Goal: Task Accomplishment & Management: Complete application form

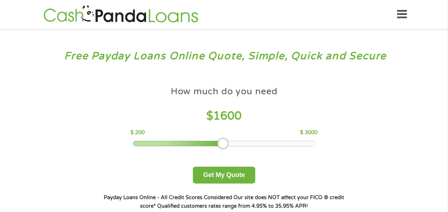
drag, startPoint x: 187, startPoint y: 145, endPoint x: 227, endPoint y: 143, distance: 40.0
click at [227, 143] on div at bounding box center [222, 143] width 11 height 11
click at [227, 175] on button "Get My Quote" at bounding box center [224, 174] width 62 height 17
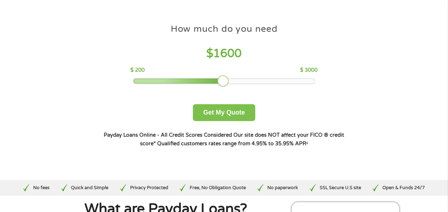
scroll to position [107, 0]
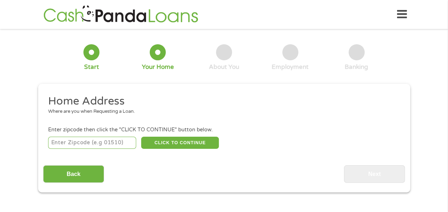
click at [110, 143] on input "number" at bounding box center [92, 142] width 88 height 12
type input "20147"
click at [204, 139] on button "CLICK TO CONTINUE" at bounding box center [180, 142] width 78 height 12
type input "20147"
type input "Ashburn"
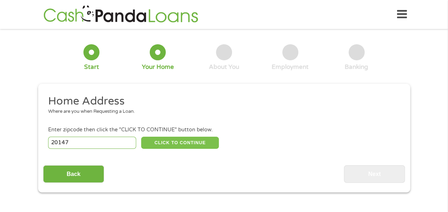
select select "[US_STATE]"
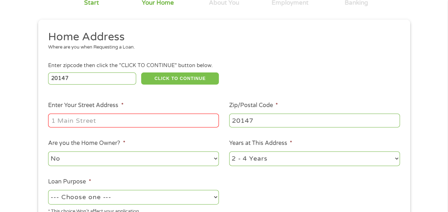
scroll to position [71, 0]
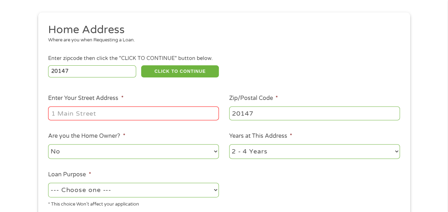
click at [112, 115] on input "Enter Your Street Address *" at bounding box center [133, 113] width 171 height 14
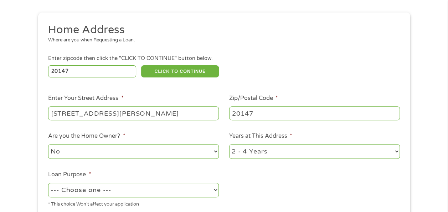
type input "[STREET_ADDRESS][PERSON_NAME]"
click at [396, 150] on select "1 Year or less 1 - 2 Years 2 - 4 Years Over 4 Years" at bounding box center [314, 151] width 171 height 15
select select "60months"
click at [229, 144] on select "1 Year or less 1 - 2 Years 2 - 4 Years Over 4 Years" at bounding box center [314, 151] width 171 height 15
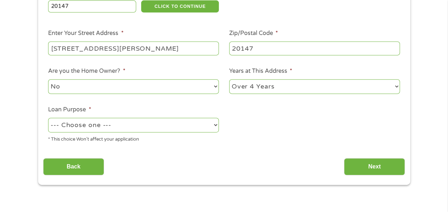
scroll to position [143, 0]
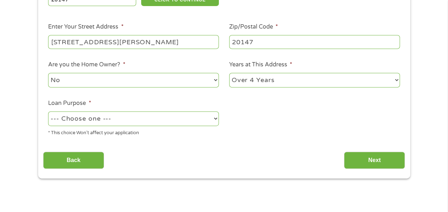
click at [215, 120] on select "--- Choose one --- Pay Bills Debt Consolidation Home Improvement Major Purchase…" at bounding box center [133, 118] width 171 height 15
select select "shorttermcash"
click at [48, 112] on select "--- Choose one --- Pay Bills Debt Consolidation Home Improvement Major Purchase…" at bounding box center [133, 118] width 171 height 15
click at [363, 157] on input "Next" at bounding box center [374, 159] width 61 height 17
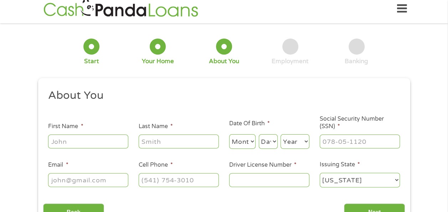
scroll to position [0, 0]
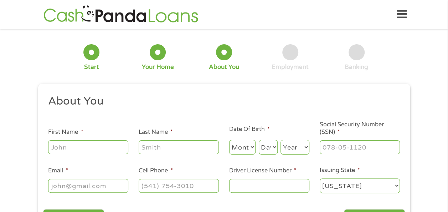
click at [88, 150] on input "First Name *" at bounding box center [88, 147] width 80 height 14
type input "[PERSON_NAME]"
select select "1"
select select "18"
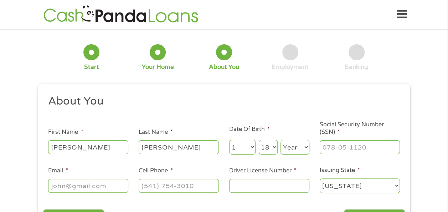
click at [306, 148] on select "Year [DATE] 2006 2005 2004 2003 2002 2001 2000 1999 1998 1997 1996 1995 1994 19…" at bounding box center [294, 147] width 29 height 15
select select "1959"
click at [280, 140] on select "Year [DATE] 2006 2005 2004 2003 2002 2001 2000 1999 1998 1997 1996 1995 1994 19…" at bounding box center [294, 147] width 29 height 15
click at [346, 147] on input "___-__-____" at bounding box center [360, 147] width 80 height 14
type input "213-78-0729"
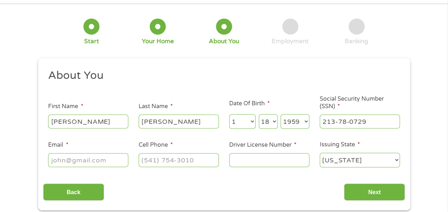
scroll to position [36, 0]
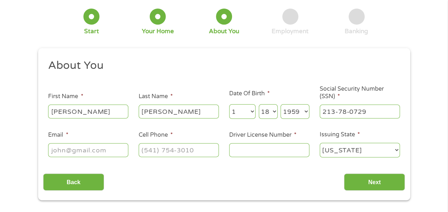
click at [94, 155] on input "Email *" at bounding box center [88, 150] width 80 height 14
type input "[EMAIL_ADDRESS][DOMAIN_NAME]"
type input "[PHONE_NUMBER]"
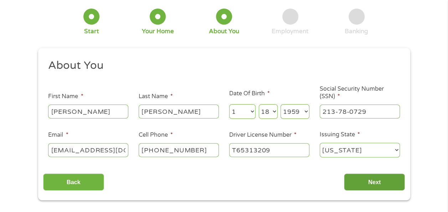
type input "T65313209"
click at [375, 181] on input "Next" at bounding box center [374, 181] width 61 height 17
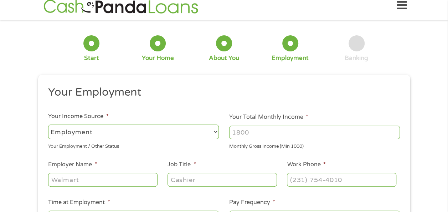
scroll to position [0, 0]
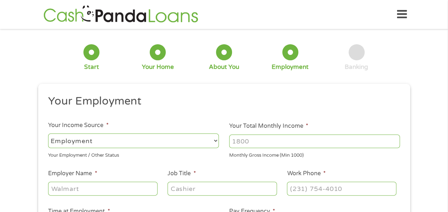
click at [291, 140] on input "Your Total Monthly Income *" at bounding box center [314, 141] width 171 height 14
click at [394, 140] on input "1000" at bounding box center [314, 141] width 171 height 14
drag, startPoint x: 215, startPoint y: 142, endPoint x: 171, endPoint y: 141, distance: 43.5
click at [171, 141] on ul "Your Employment Your Income Source * --- Choose one --- Employment [DEMOGRAPHIC…" at bounding box center [224, 186] width 362 height 185
type input "15000"
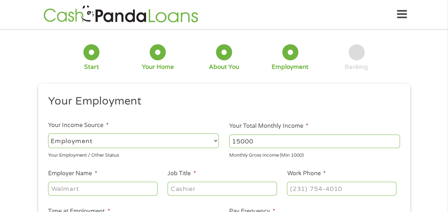
click at [134, 188] on input "Employer Name *" at bounding box center [102, 188] width 109 height 14
type input "Department of Interior"
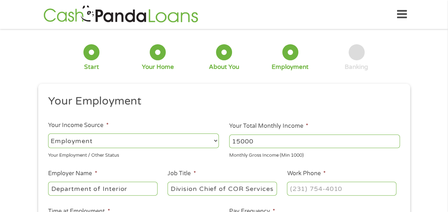
scroll to position [0, 0]
type input "Division Chief of COR Services"
type input "[PHONE_NUMBER]"
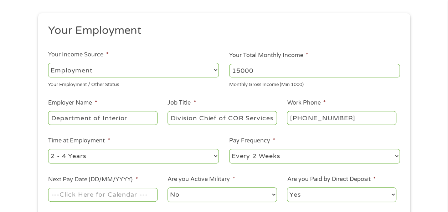
scroll to position [71, 0]
click at [213, 156] on select "--- Choose one --- 1 Year or less 1 - 2 Years 2 - 4 Years Over 4 Years" at bounding box center [133, 155] width 171 height 15
select select "60months"
click at [48, 148] on select "--- Choose one --- 1 Year or less 1 - 2 Years 2 - 4 Years Over 4 Years" at bounding box center [133, 155] width 171 height 15
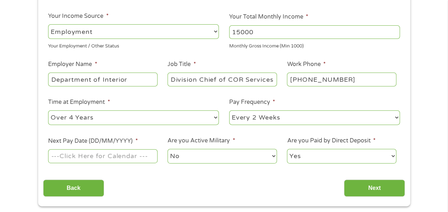
scroll to position [107, 0]
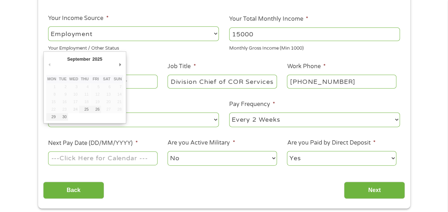
click at [118, 156] on input "Next Pay Date (DD/MM/YYYY) *" at bounding box center [102, 158] width 109 height 14
type input "[DATE]"
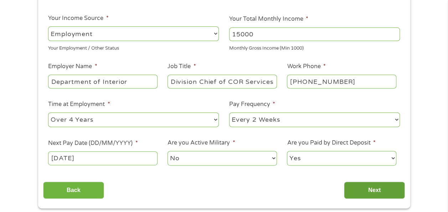
click at [375, 186] on input "Next" at bounding box center [374, 189] width 61 height 17
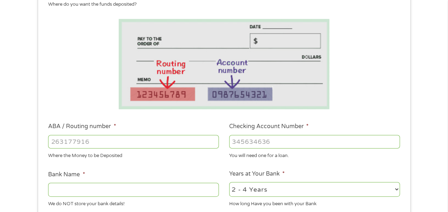
click at [117, 141] on input "ABA / Routing number *" at bounding box center [133, 142] width 171 height 14
type input "055002707"
type input "SUNTRUST BANK"
type input "055002707"
click at [281, 140] on input "Checking Account Number *" at bounding box center [314, 142] width 171 height 14
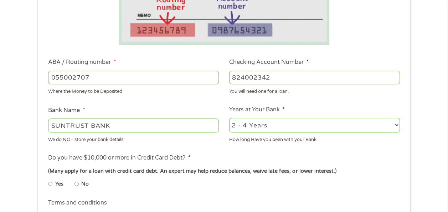
scroll to position [178, 0]
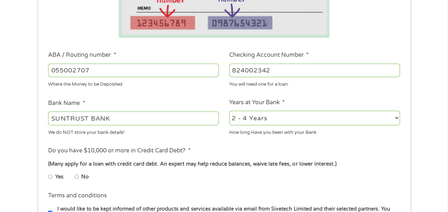
type input "824002342"
click at [397, 118] on select "2 - 4 Years 6 - 12 Months 1 - 2 Years Over 4 Years" at bounding box center [314, 117] width 171 height 15
select select "60months"
click at [229, 111] on select "2 - 4 Years 6 - 12 Months 1 - 2 Years Over 4 Years" at bounding box center [314, 117] width 171 height 15
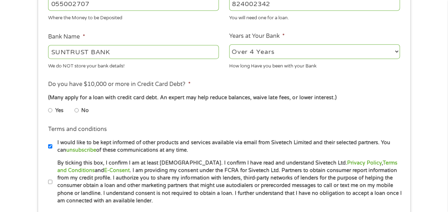
scroll to position [249, 0]
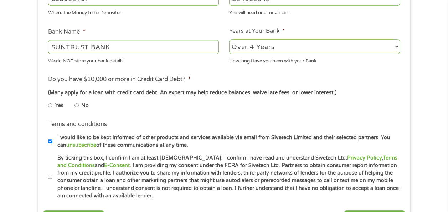
click at [50, 105] on input "Yes" at bounding box center [50, 104] width 4 height 11
radio input "true"
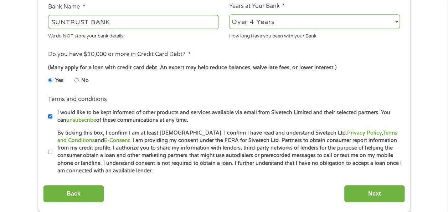
scroll to position [321, 0]
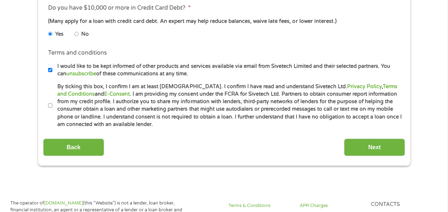
click at [49, 106] on input "By ticking this box, I confirm I am at least [DEMOGRAPHIC_DATA]. I confirm I ha…" at bounding box center [50, 105] width 4 height 11
checkbox input "true"
click at [377, 143] on input "Next" at bounding box center [374, 146] width 61 height 17
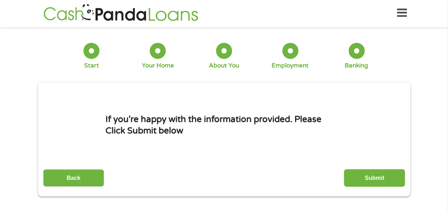
scroll to position [0, 0]
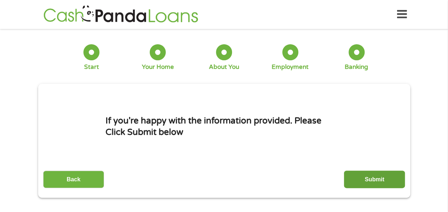
click at [380, 175] on input "Submit" at bounding box center [374, 178] width 61 height 17
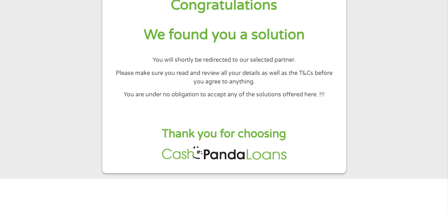
scroll to position [71, 0]
